Goal: Find specific page/section: Find specific page/section

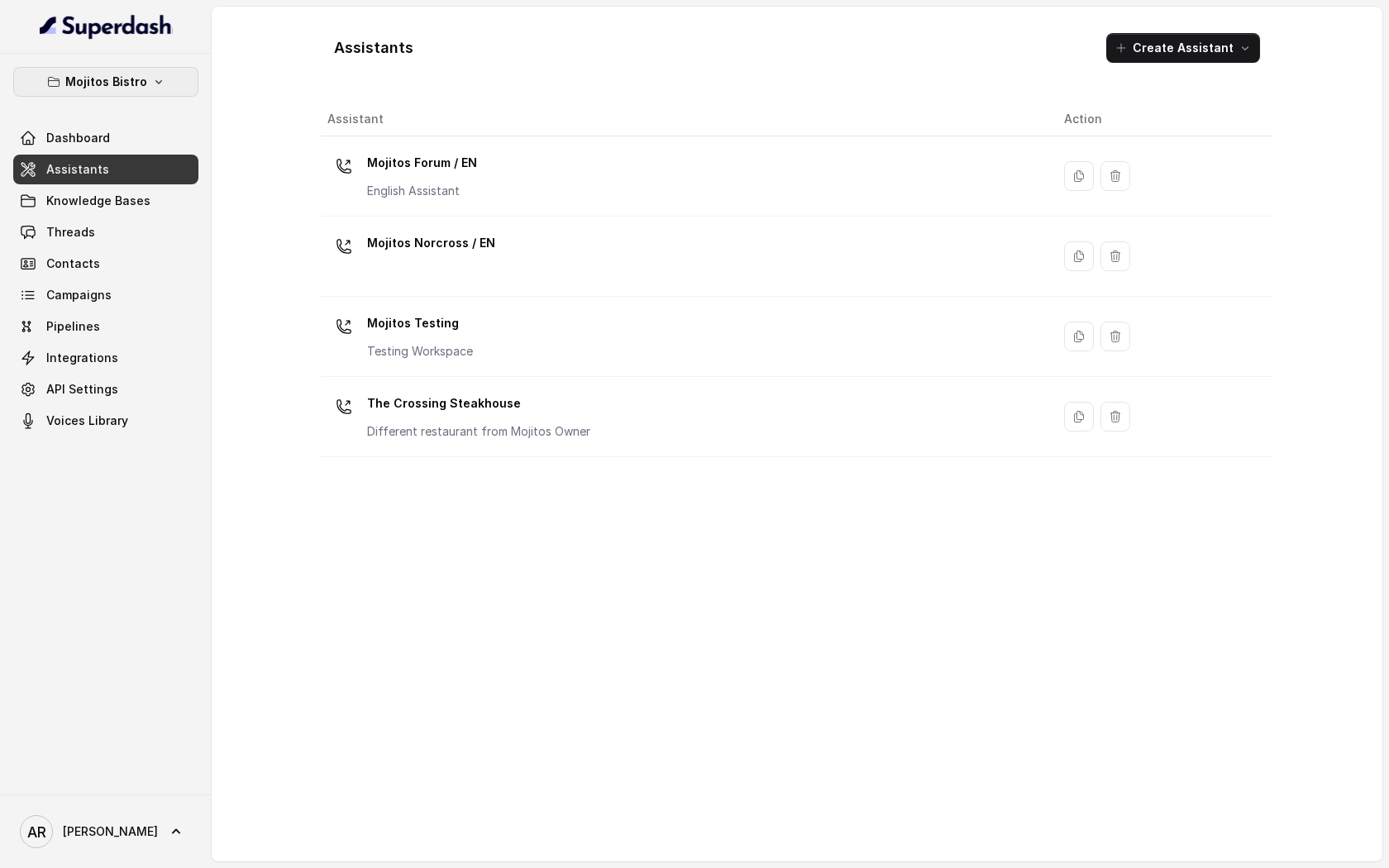
click at [140, 80] on p "Mojitos Bistro" at bounding box center [107, 82] width 82 height 20
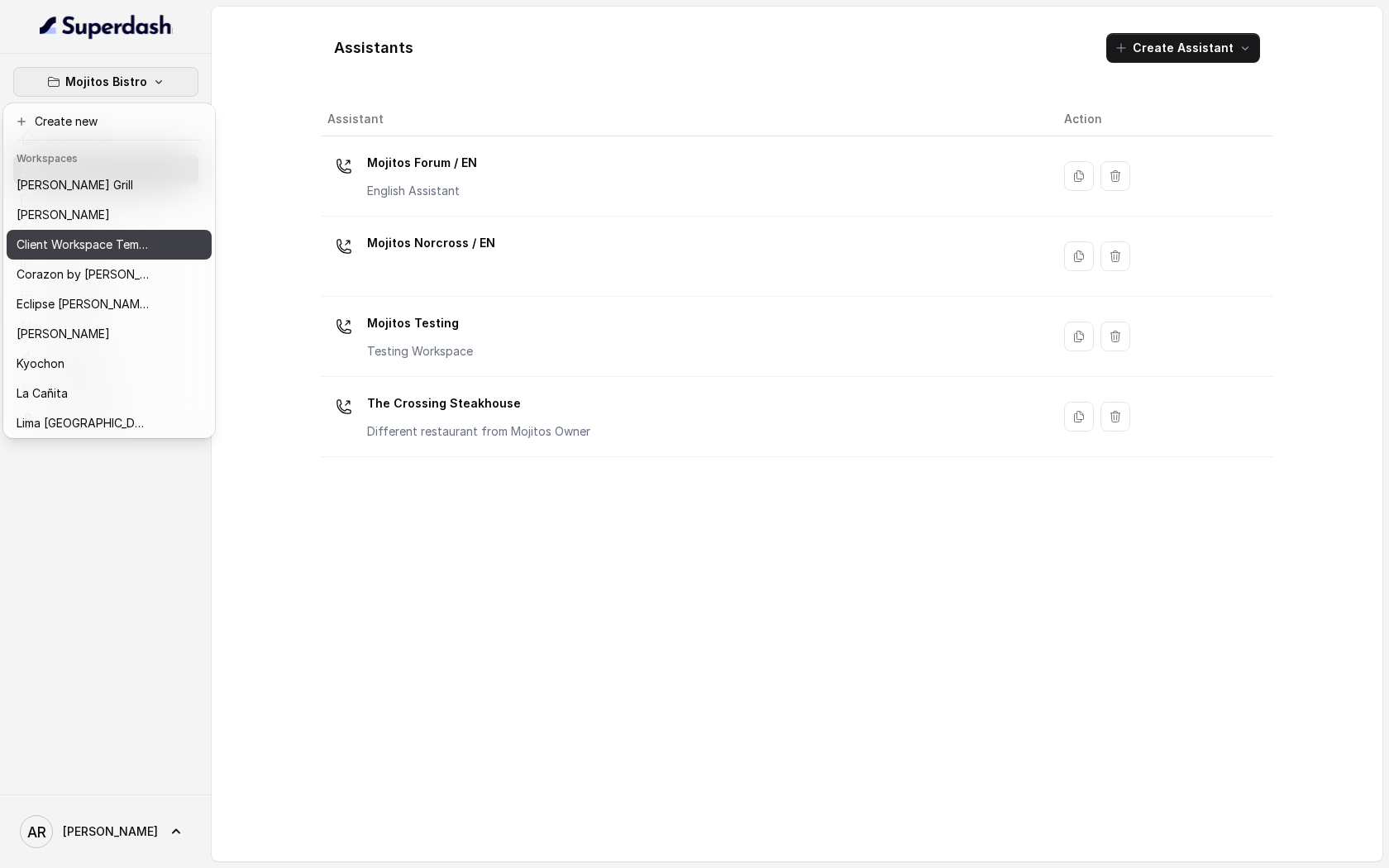
scroll to position [242, 0]
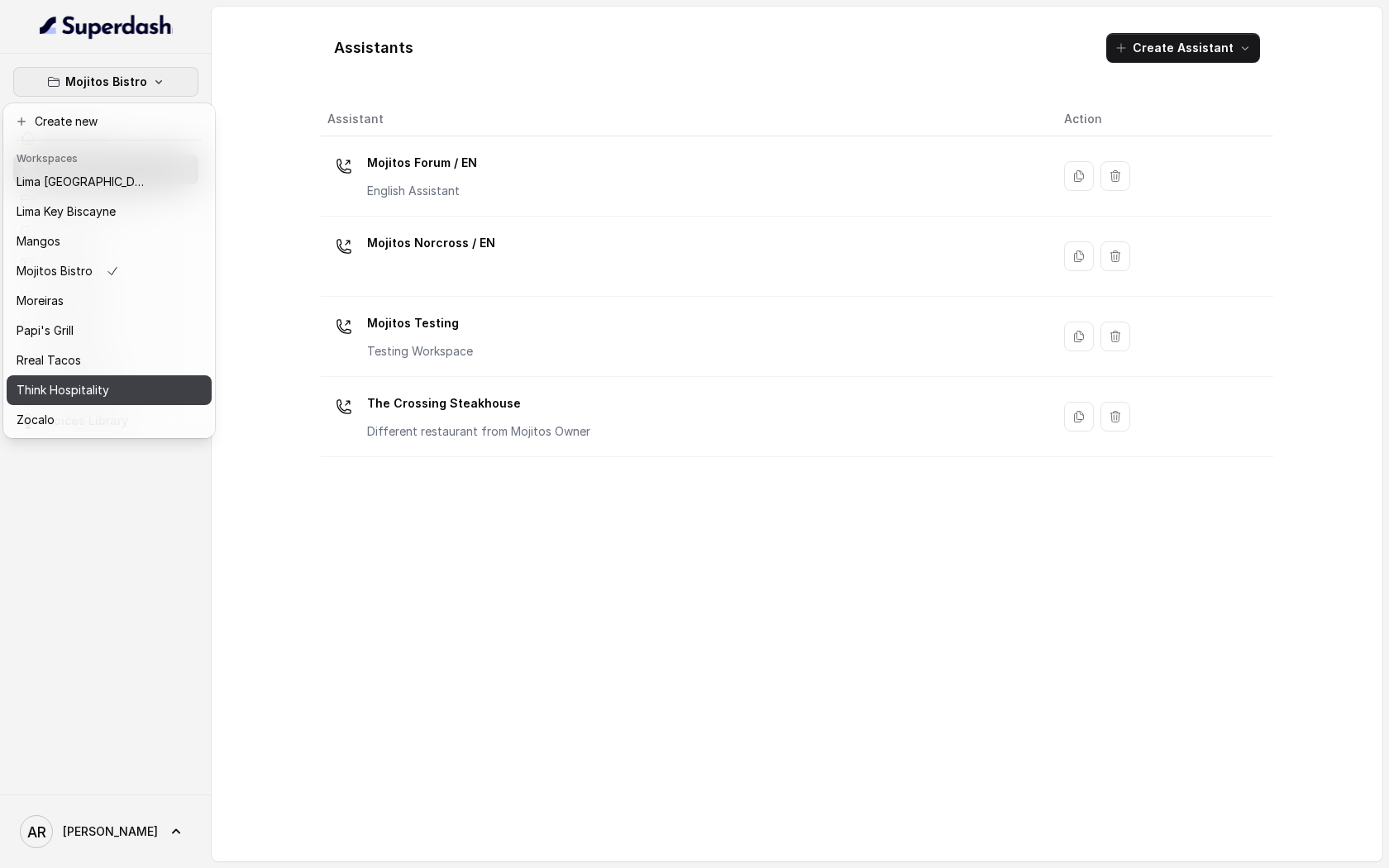
click at [112, 394] on div "Think Hospitality" at bounding box center [83, 390] width 132 height 20
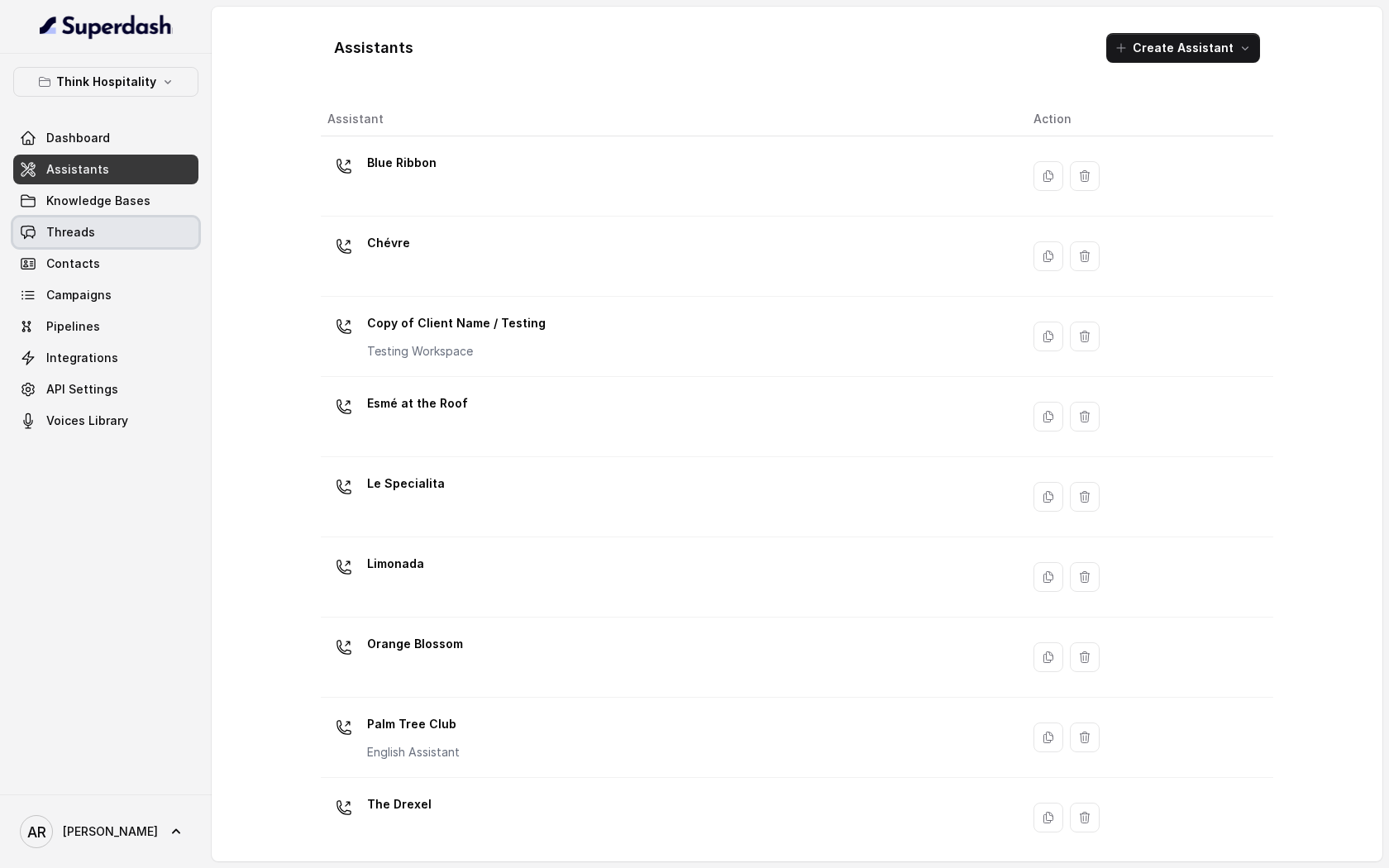
click at [126, 233] on link "Threads" at bounding box center [106, 233] width 185 height 30
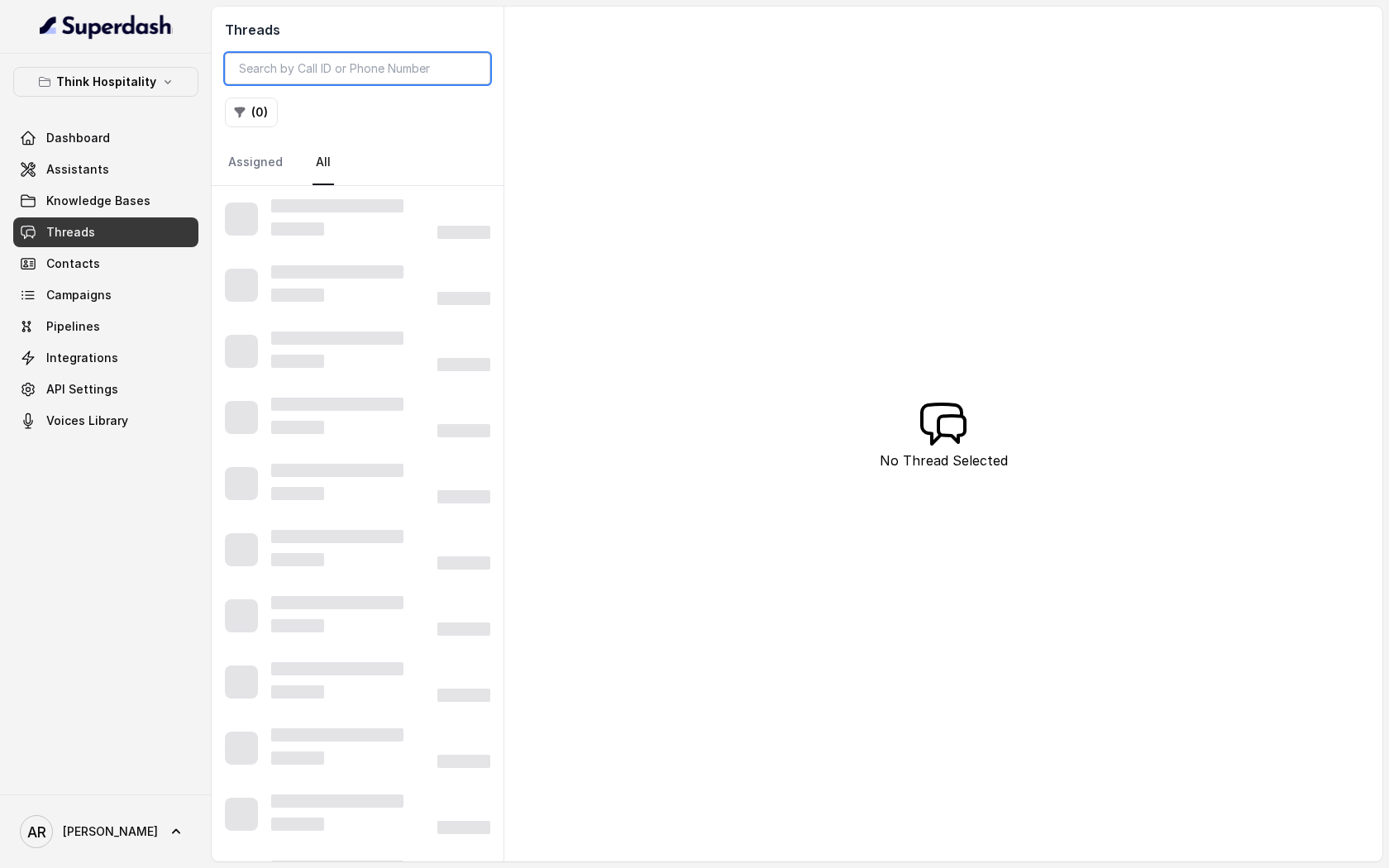
click at [331, 54] on input "search" at bounding box center [357, 68] width 266 height 31
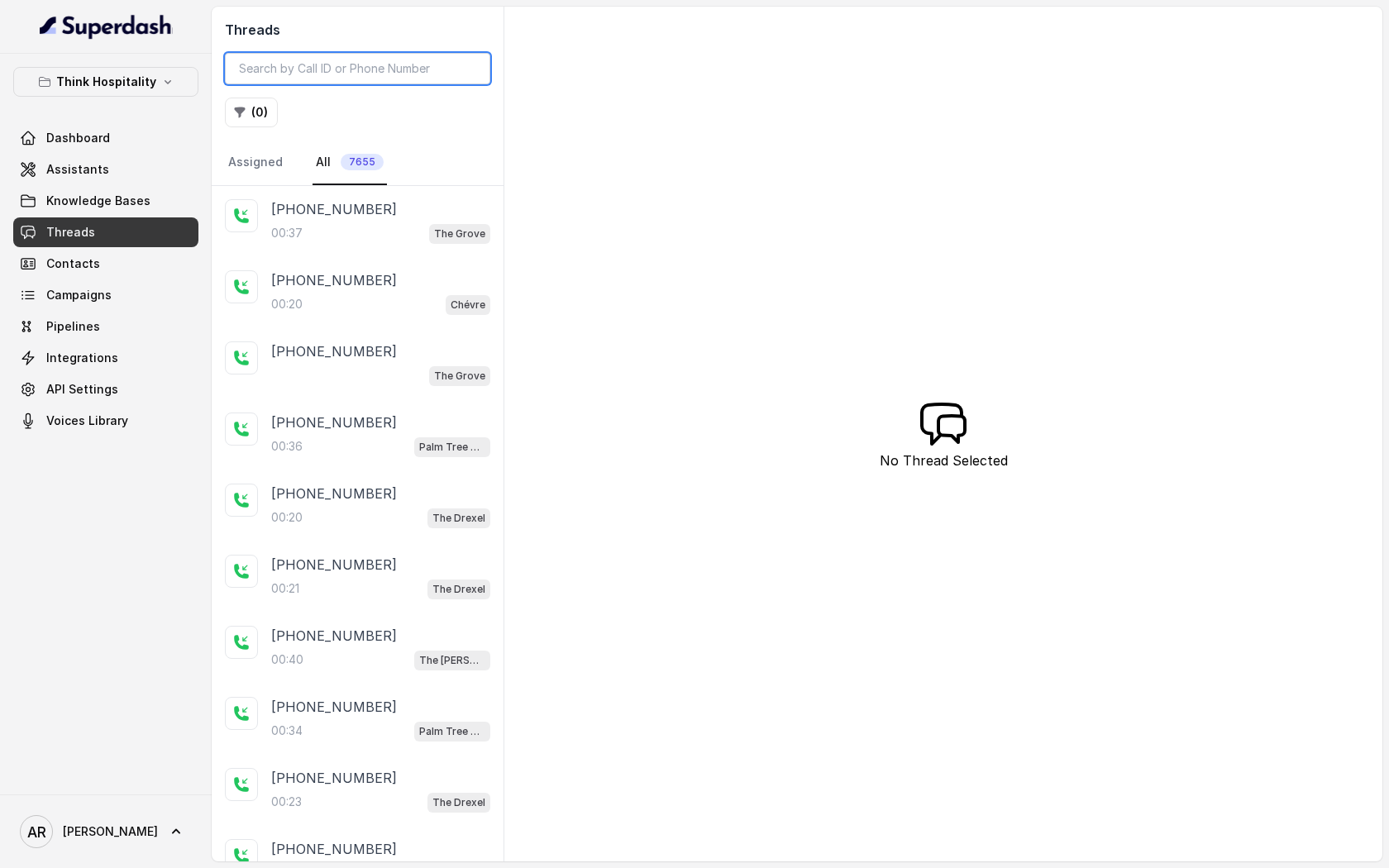
paste input "CA1cd5d139b5f785be07dc26125633b52f"
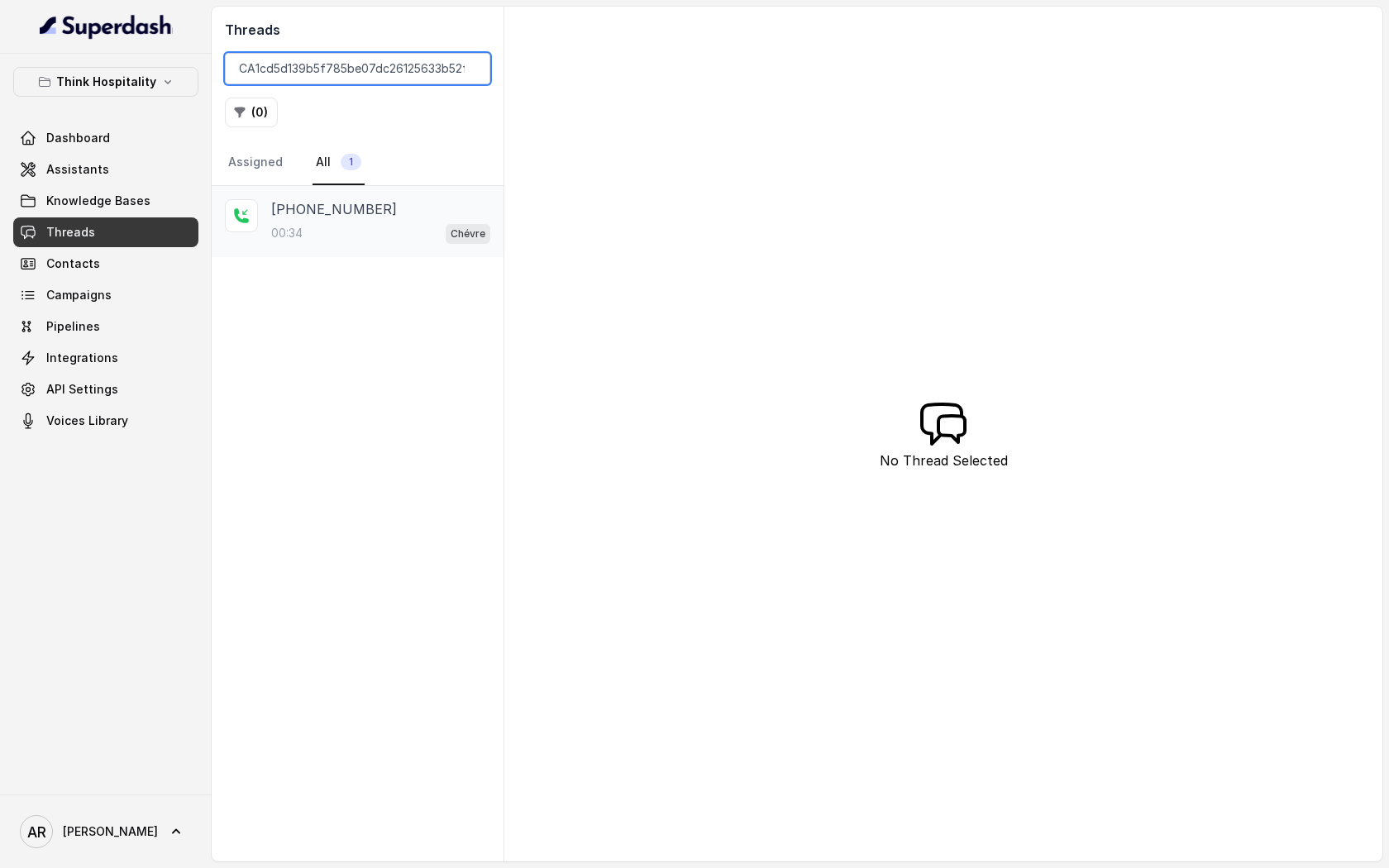
type input "CA1cd5d139b5f785be07dc26125633b52f"
click at [374, 187] on div "[PHONE_NUMBER]:34 Chévre" at bounding box center [357, 221] width 291 height 71
